Goal: Task Accomplishment & Management: Complete application form

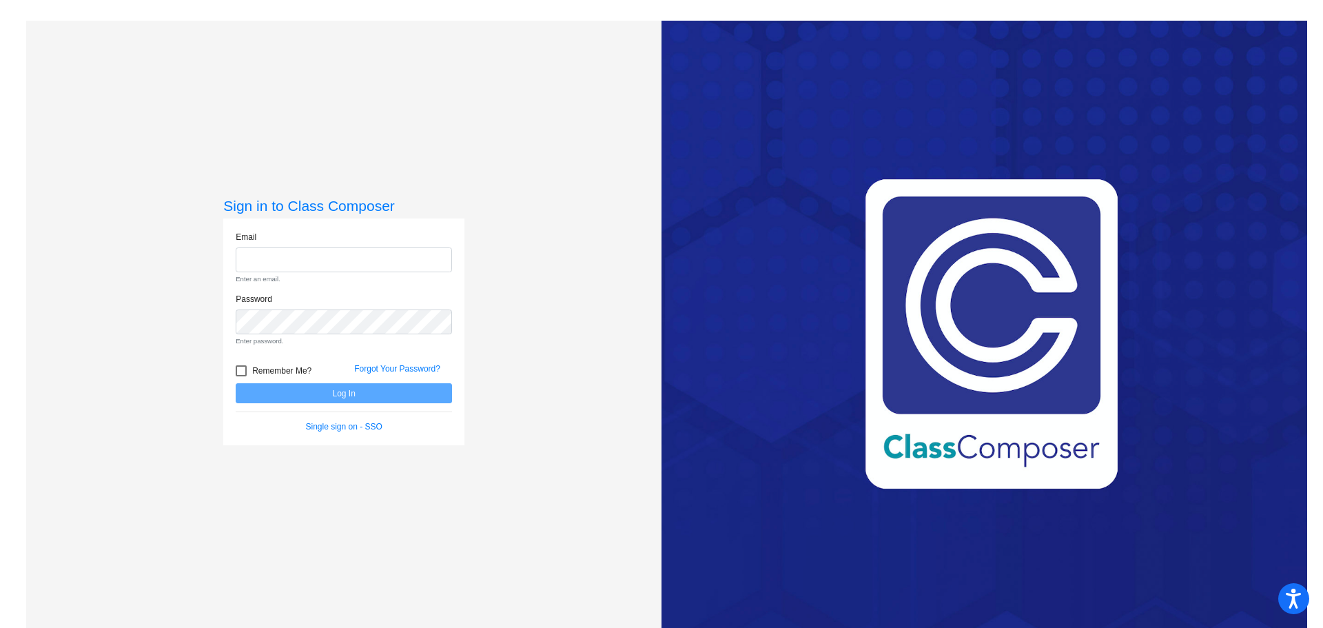
click at [337, 257] on input "email" at bounding box center [344, 259] width 216 height 25
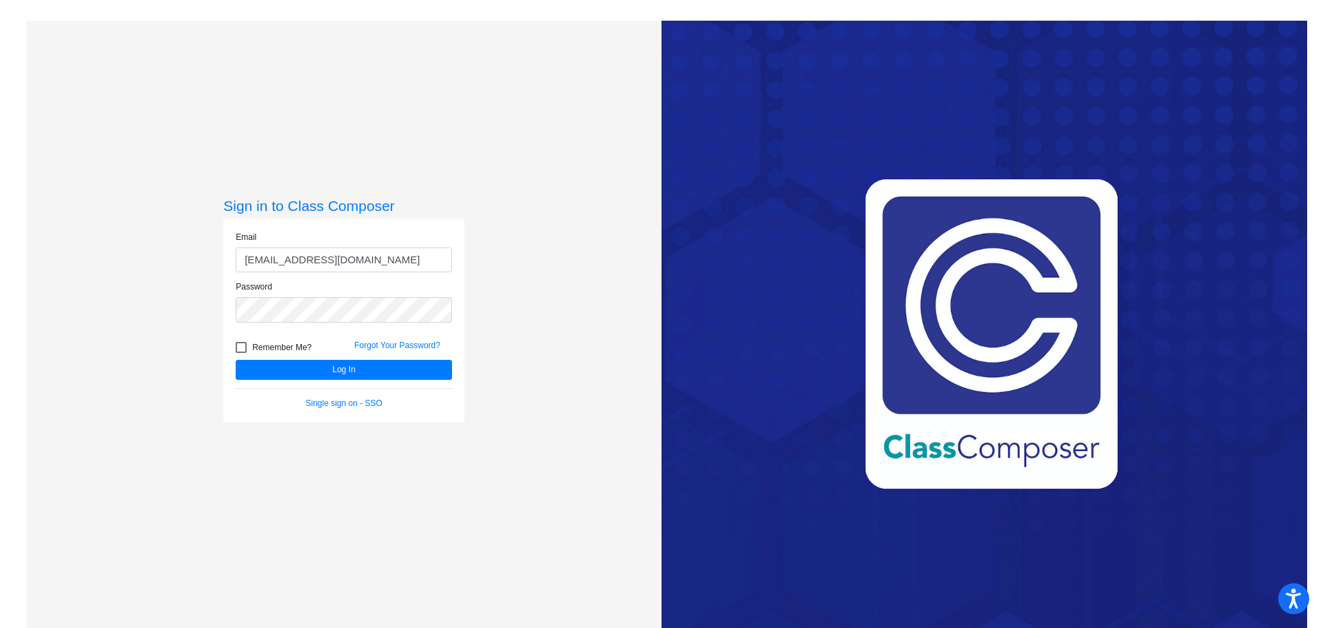
type input "cmilton@aspenk12.net"
click at [236, 350] on div at bounding box center [241, 347] width 11 height 11
click at [240, 353] on input "Remember Me?" at bounding box center [240, 353] width 1 height 1
checkbox input "true"
click at [273, 364] on button "Log In" at bounding box center [344, 370] width 216 height 20
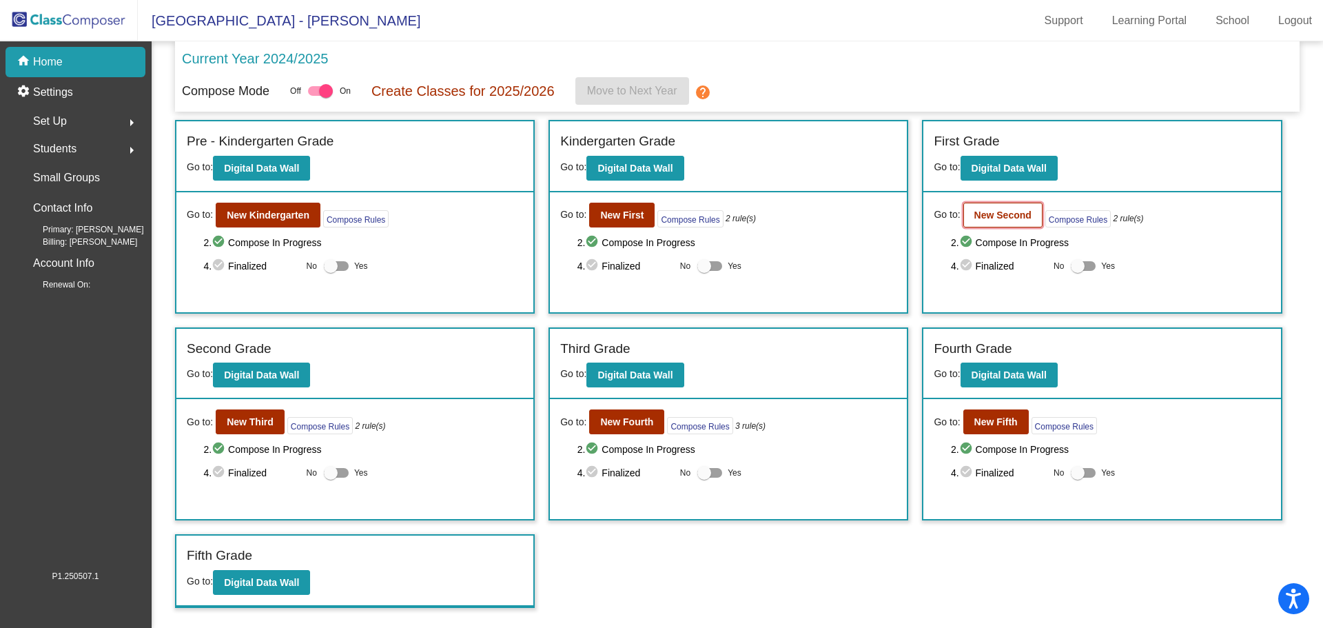
click at [1013, 217] on b "New Second" at bounding box center [1002, 214] width 57 height 11
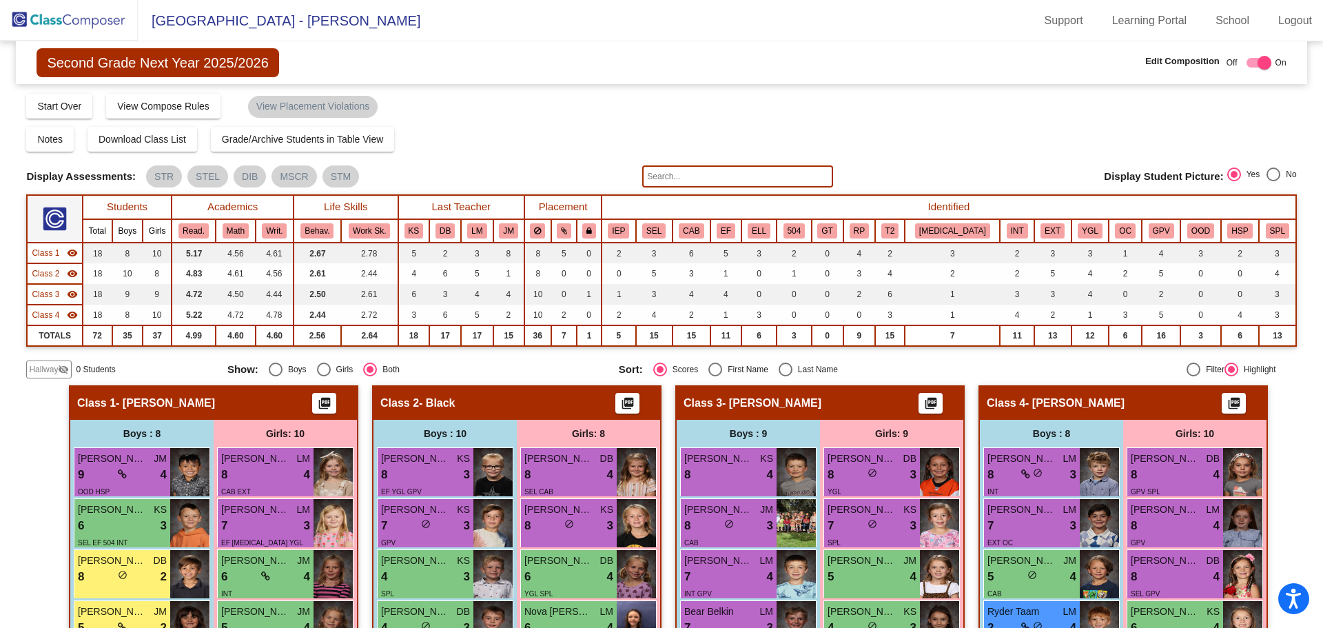
click at [670, 178] on input "text" at bounding box center [737, 176] width 190 height 22
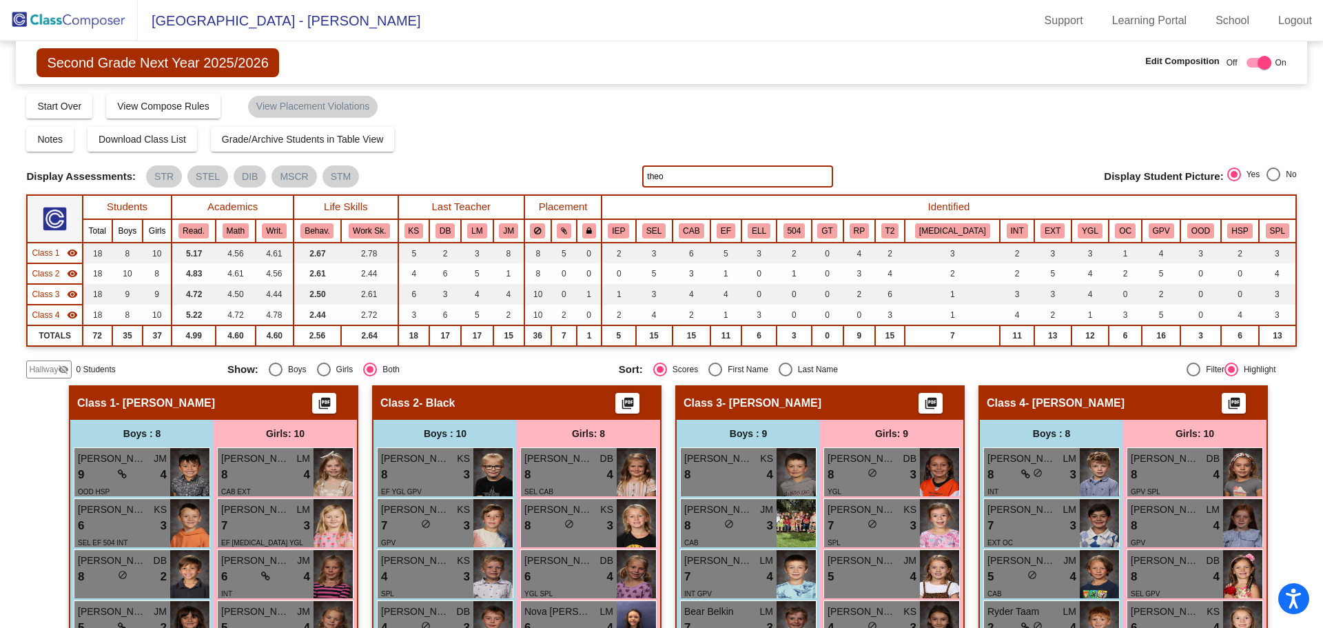
type input "theo"
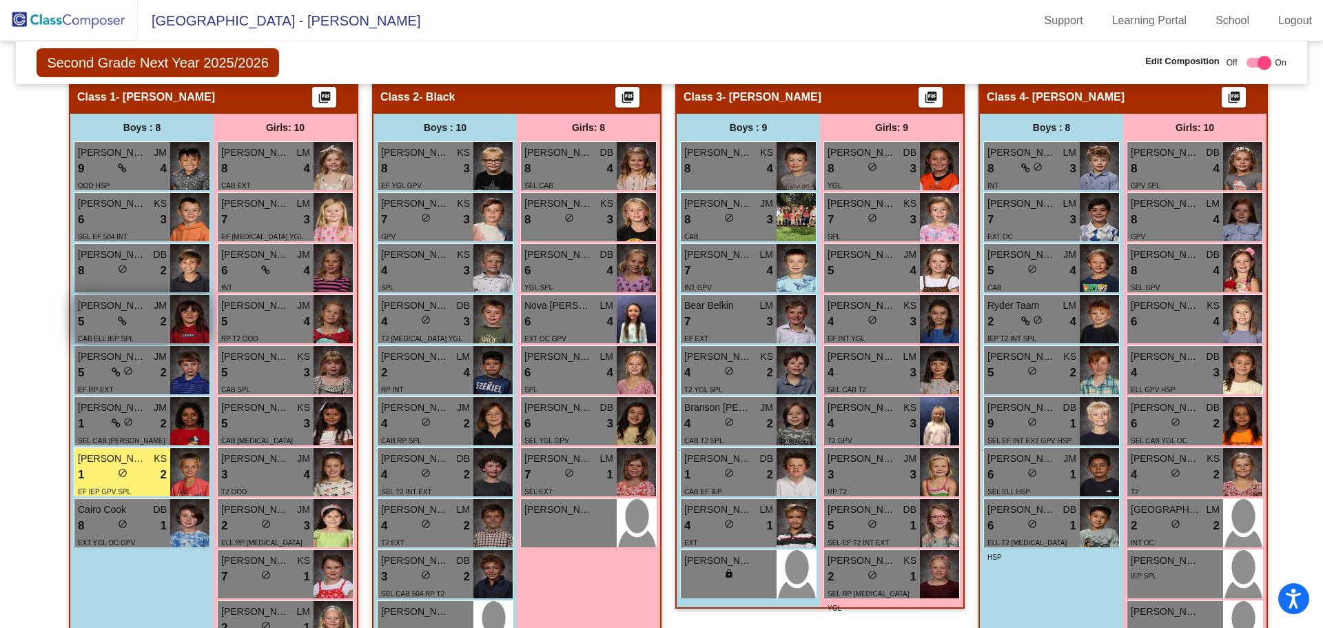
scroll to position [214, 0]
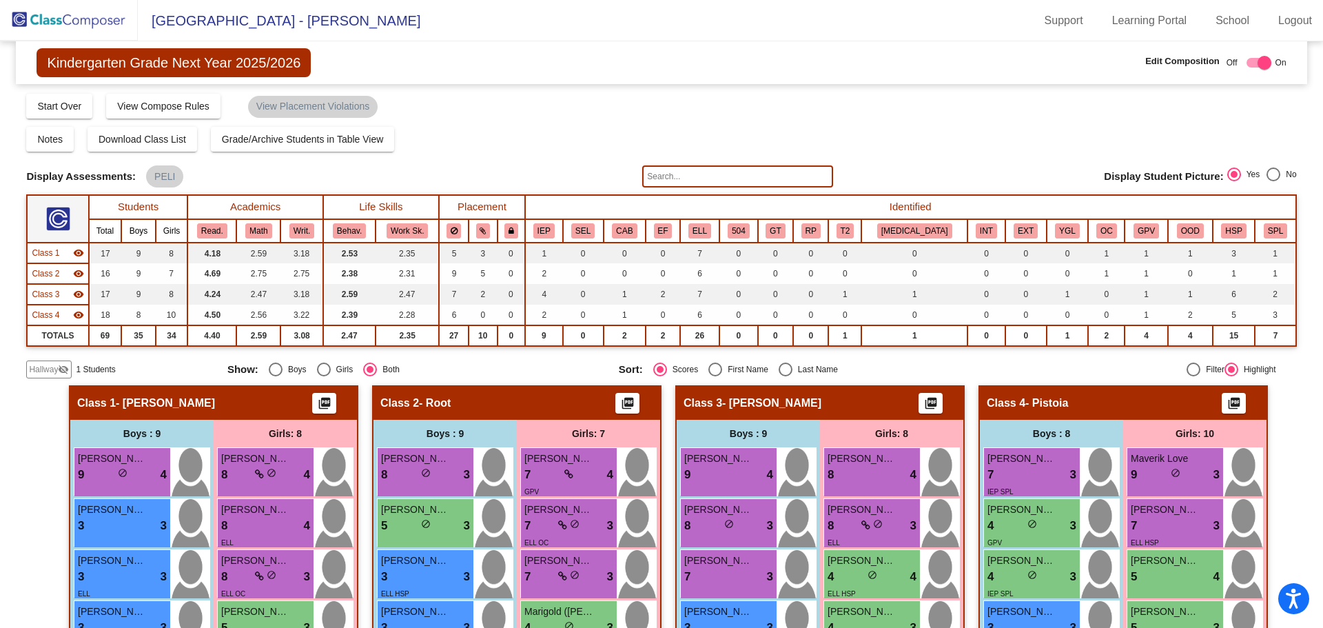
click at [56, 21] on img at bounding box center [69, 20] width 138 height 41
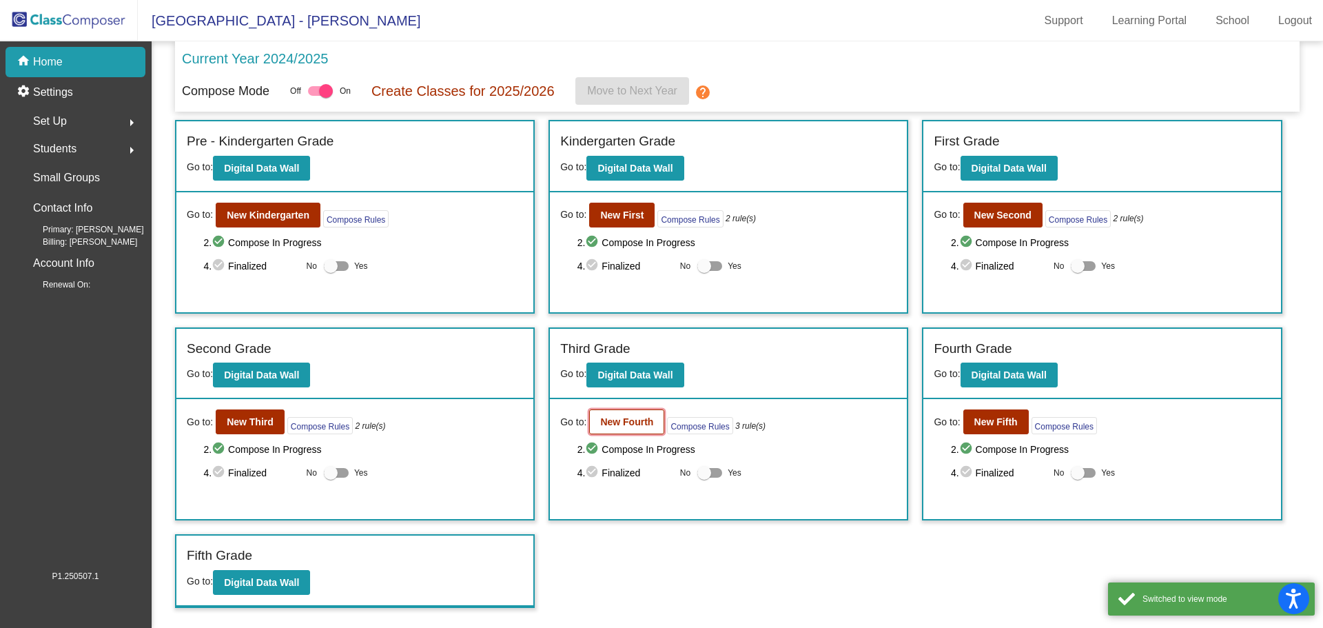
click at [629, 422] on b "New Fourth" at bounding box center [626, 421] width 53 height 11
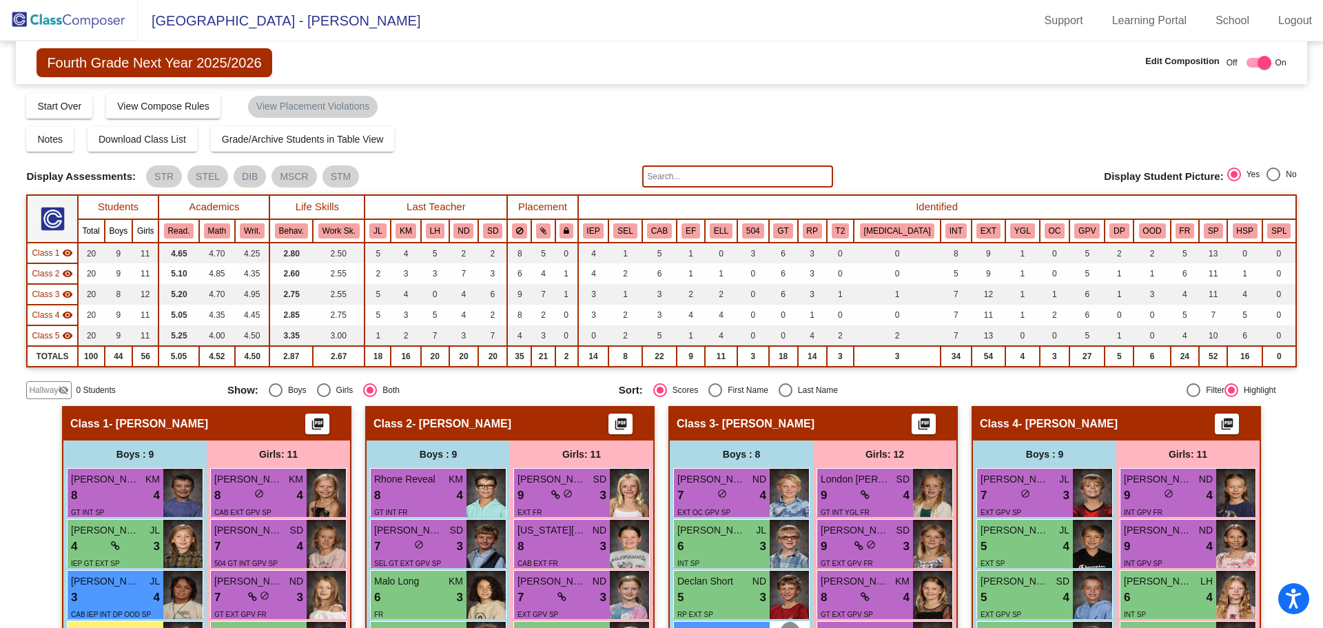
click at [53, 386] on span "Hallway" at bounding box center [43, 390] width 29 height 12
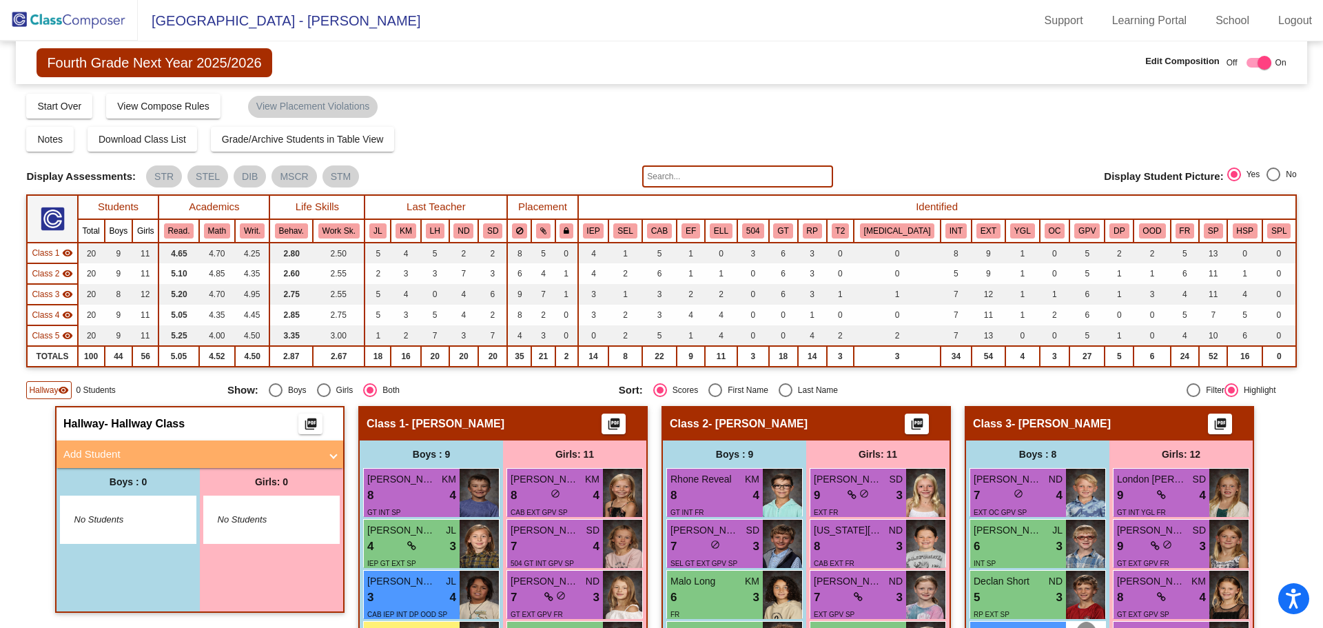
click at [118, 453] on mat-panel-title "Add Student" at bounding box center [191, 454] width 256 height 16
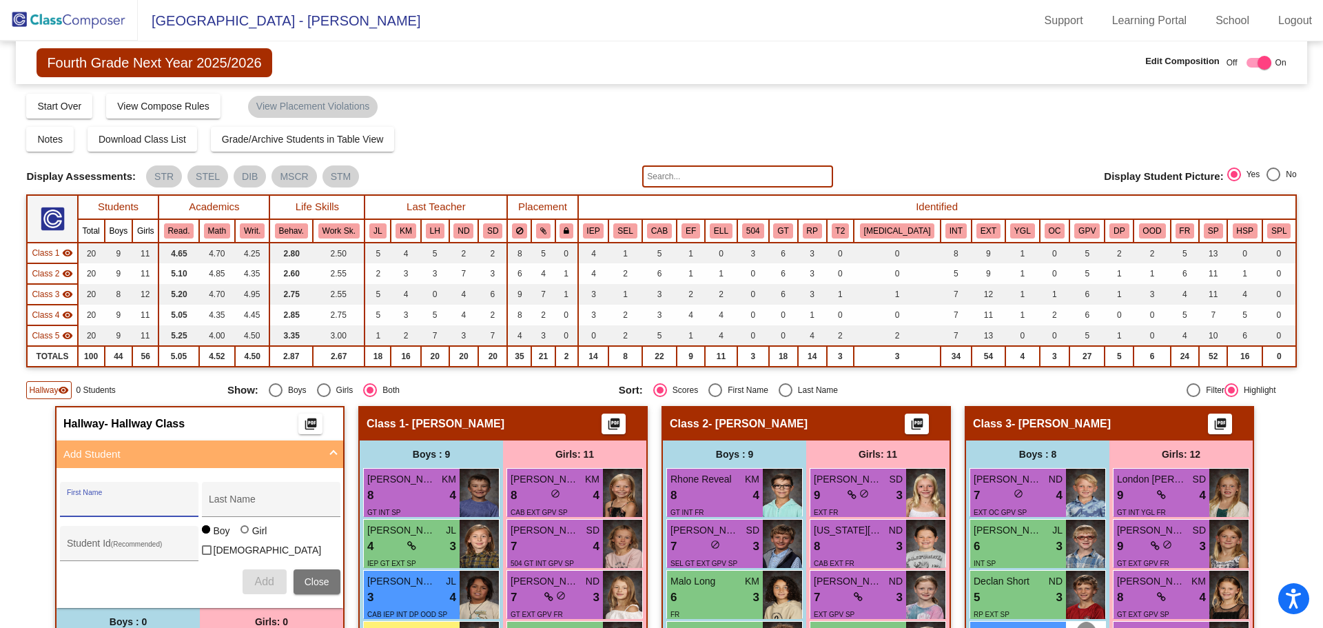
click at [123, 501] on input "First Name" at bounding box center [129, 504] width 124 height 11
type input "[PERSON_NAME]"
click at [111, 547] on input "Student Id (Recommended)" at bounding box center [129, 548] width 124 height 11
type input "15891"
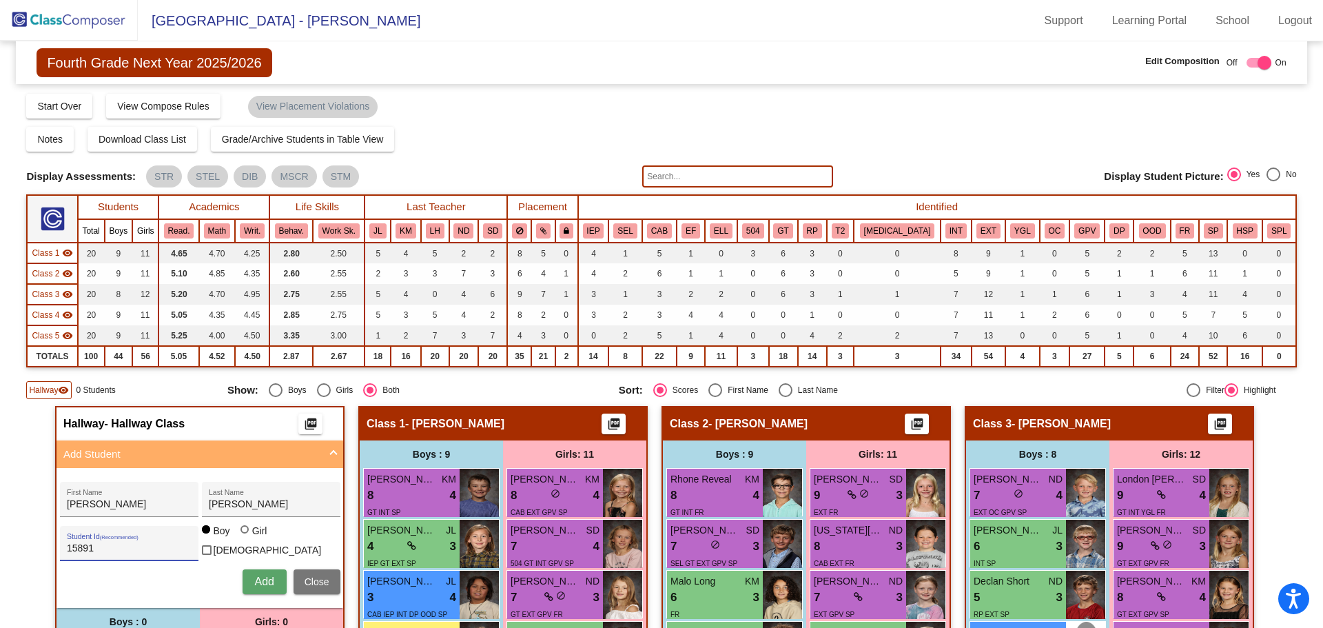
click at [266, 575] on span "Add" at bounding box center [263, 581] width 19 height 12
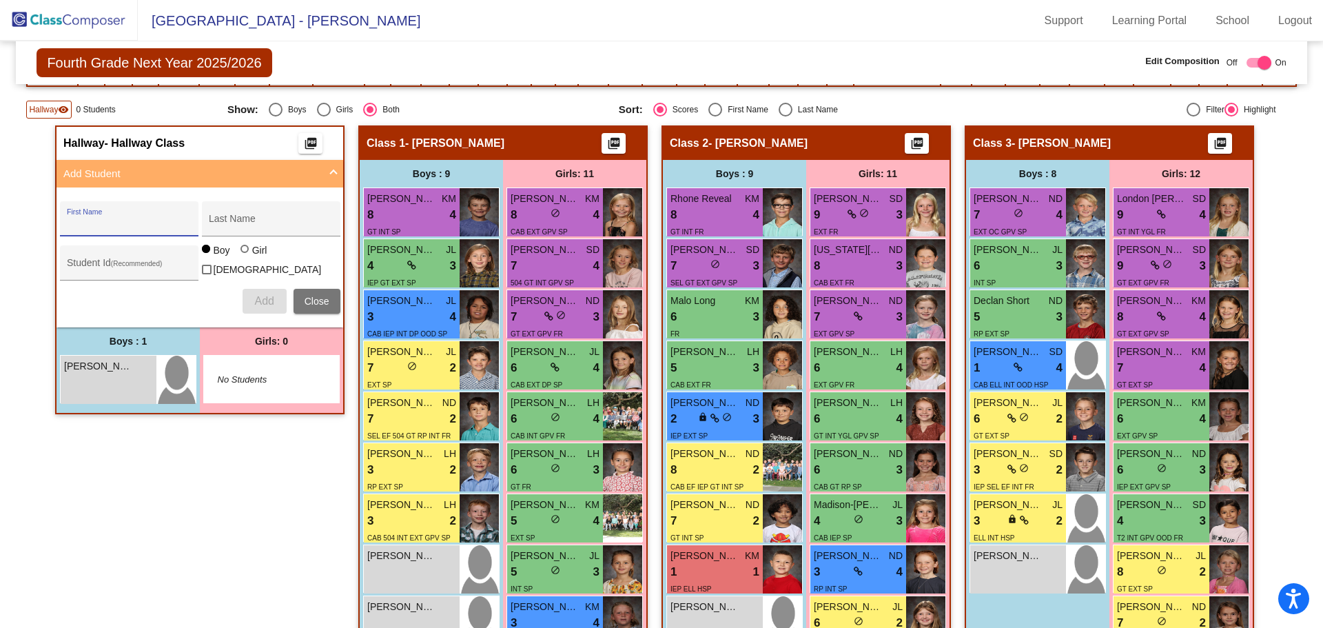
scroll to position [17, 0]
